Goal: Information Seeking & Learning: Learn about a topic

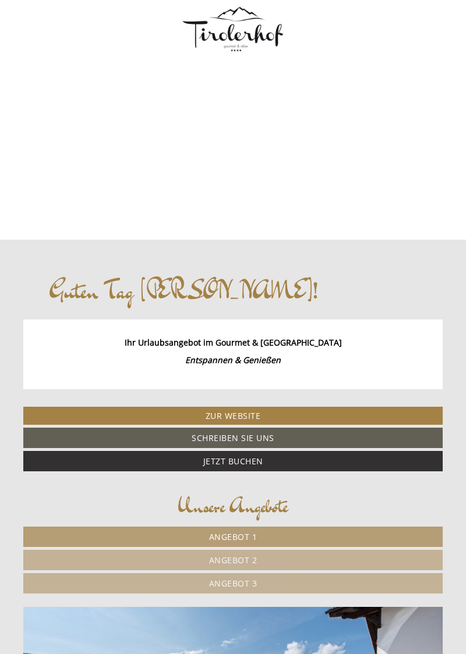
click at [242, 532] on span "Angebot 1" at bounding box center [233, 537] width 48 height 11
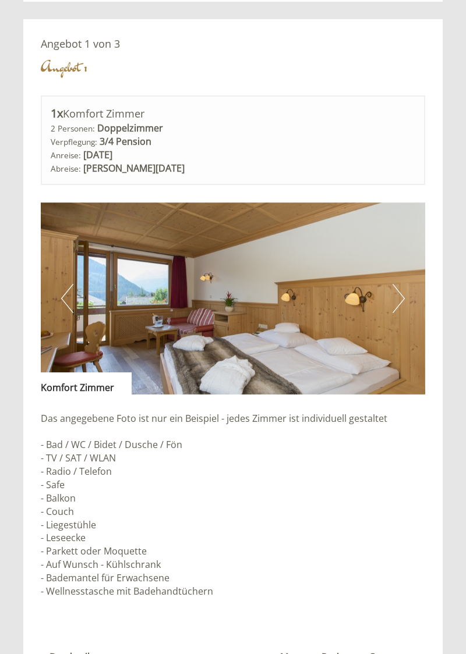
scroll to position [905, 0]
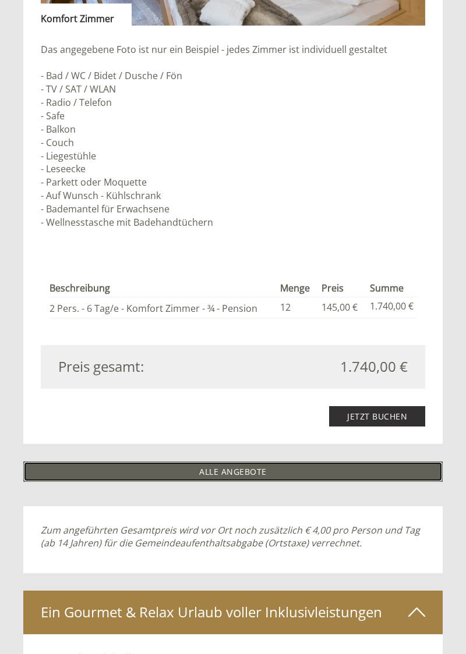
click at [240, 470] on link "ALLE ANGEBOTE" at bounding box center [232, 472] width 419 height 20
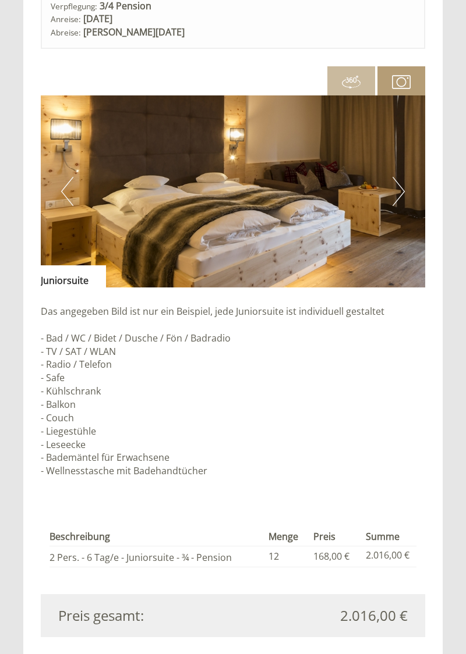
scroll to position [2680, 0]
click at [395, 194] on button "Next" at bounding box center [398, 191] width 12 height 29
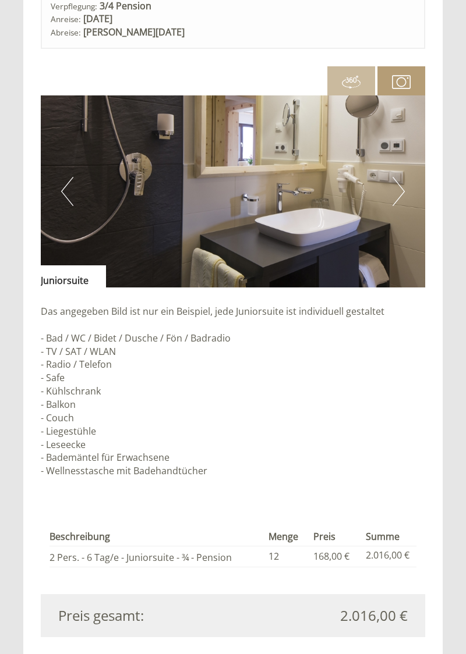
click at [396, 193] on button "Next" at bounding box center [398, 191] width 12 height 29
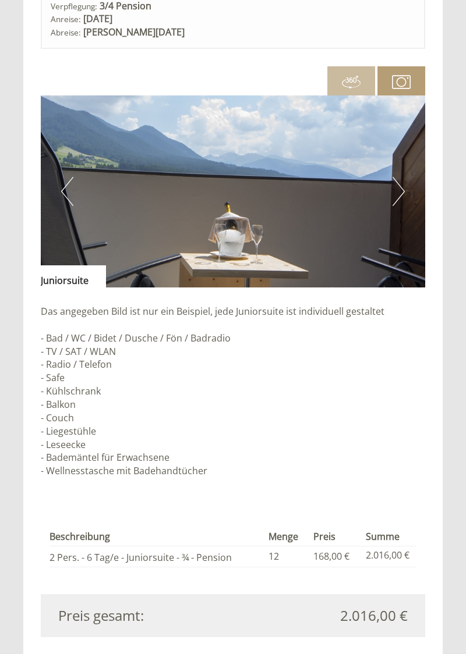
click at [405, 198] on img at bounding box center [233, 191] width 384 height 192
click at [397, 198] on button "Next" at bounding box center [398, 191] width 12 height 29
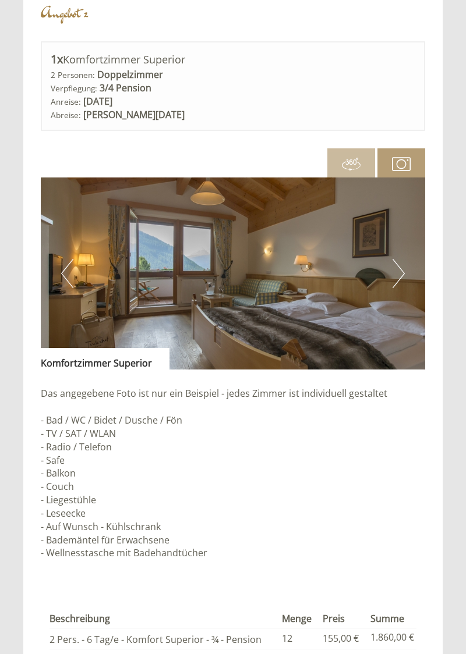
scroll to position [1774, 0]
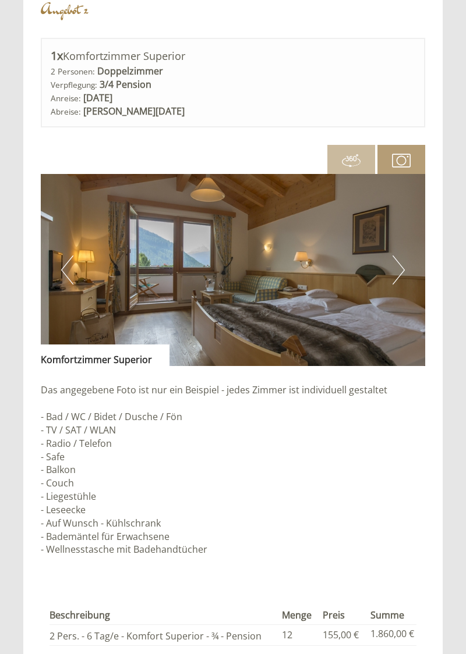
click at [396, 275] on button "Next" at bounding box center [398, 270] width 12 height 29
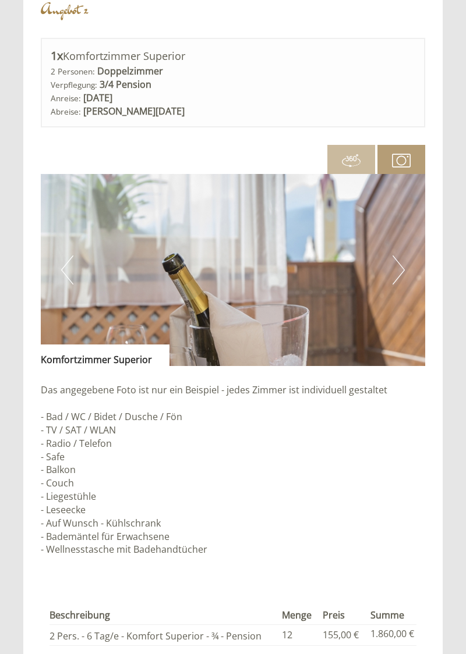
click at [401, 268] on button "Next" at bounding box center [398, 270] width 12 height 29
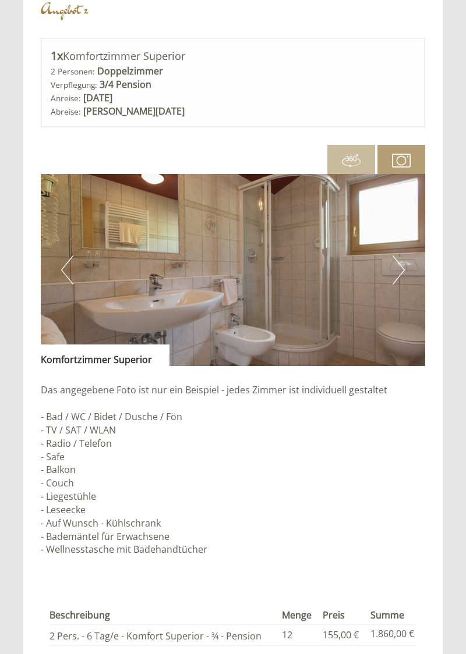
click at [401, 268] on button "Next" at bounding box center [398, 270] width 12 height 29
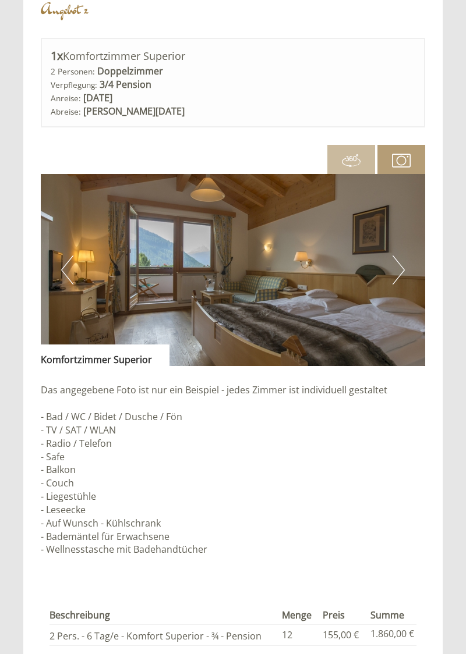
click at [398, 267] on button "Next" at bounding box center [398, 270] width 12 height 29
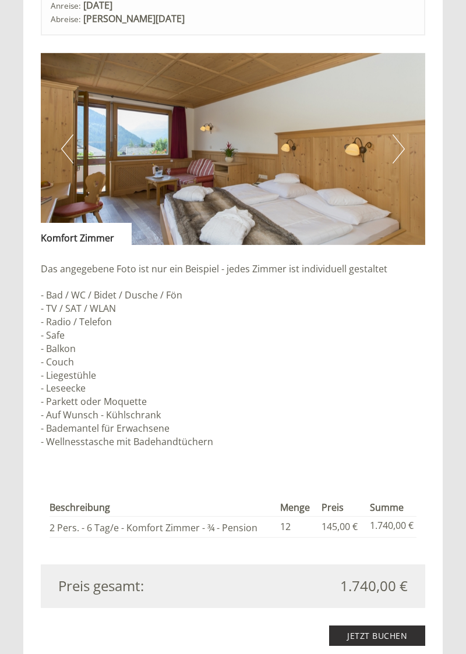
scroll to position [1055, 0]
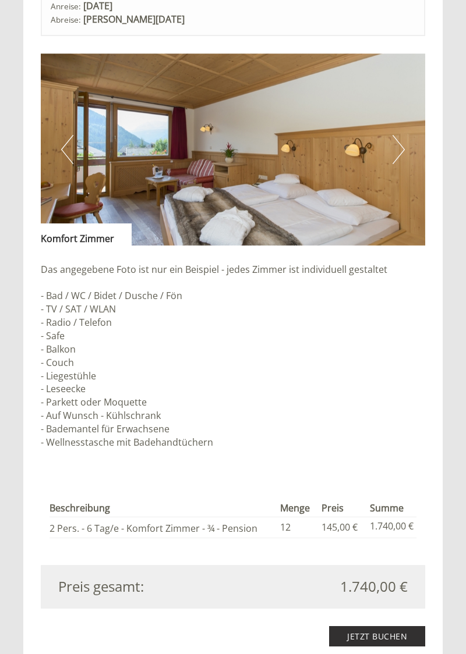
click at [397, 154] on button "Next" at bounding box center [398, 149] width 12 height 29
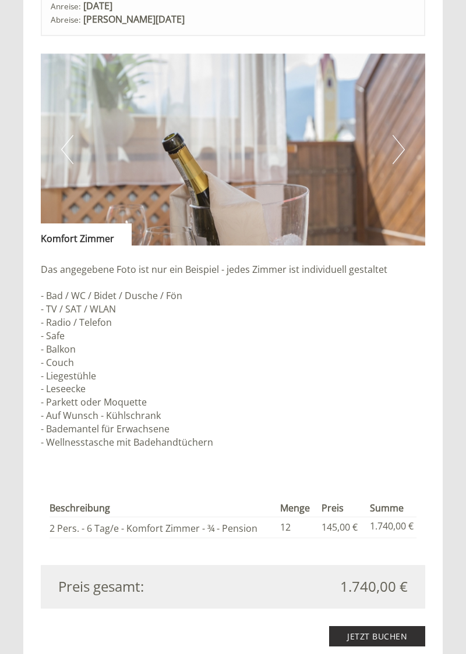
scroll to position [1033, 0]
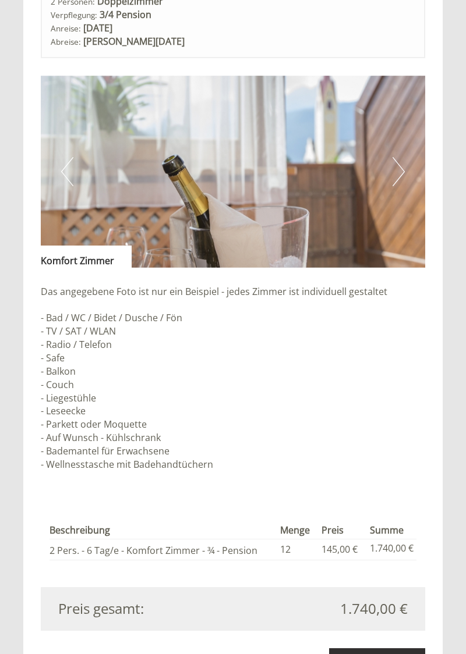
click at [395, 175] on button "Next" at bounding box center [398, 171] width 12 height 29
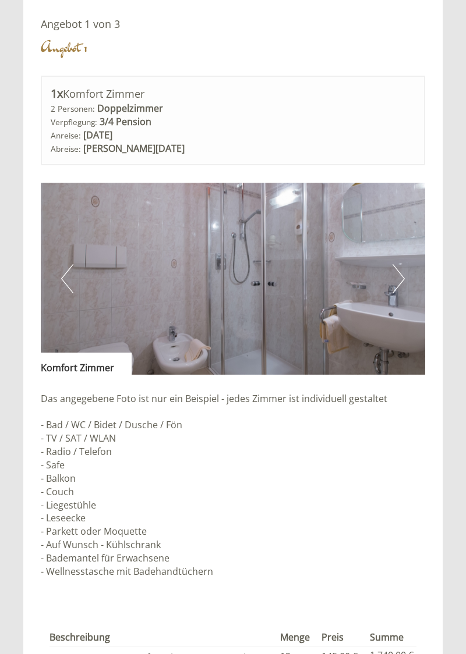
scroll to position [925, 0]
click at [392, 285] on button "Next" at bounding box center [398, 279] width 12 height 29
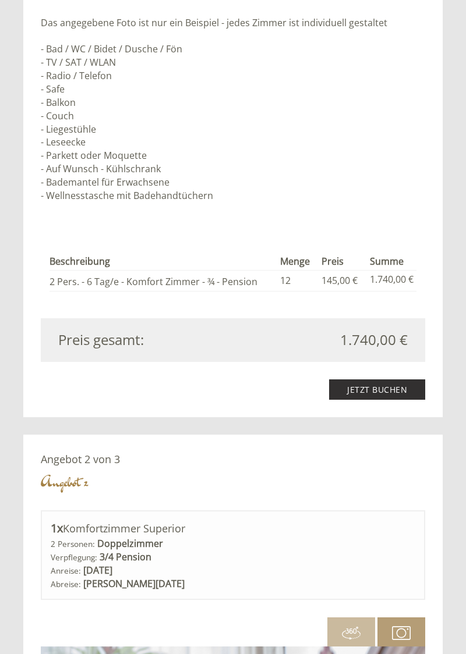
scroll to position [1351, 0]
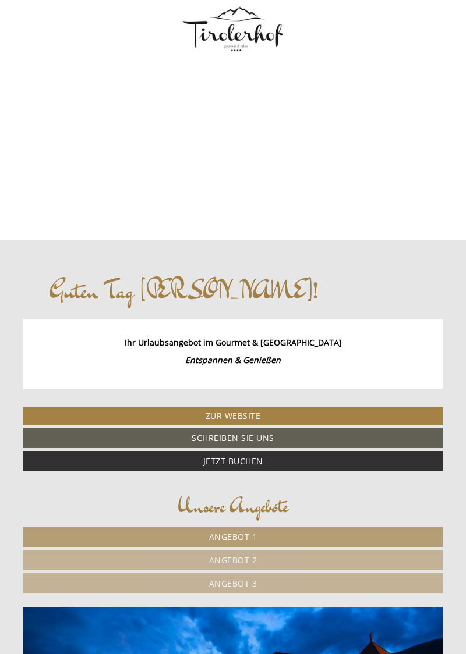
scroll to position [388, 0]
